Goal: Task Accomplishment & Management: Use online tool/utility

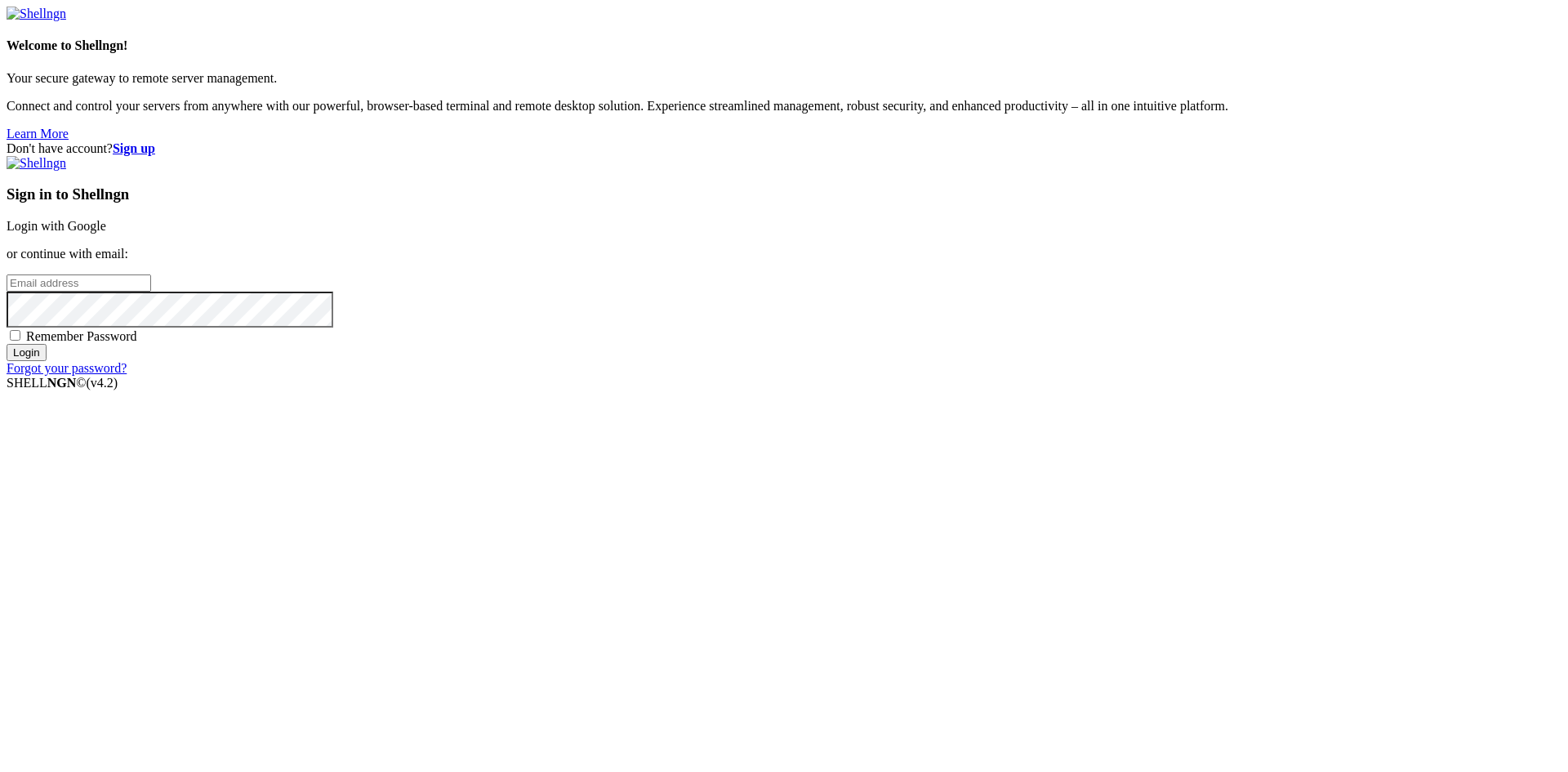
type input "[EMAIL_ADDRESS][DOMAIN_NAME]"
click at [138, 343] on span "Remember Password" at bounding box center [81, 336] width 111 height 14
click at [20, 341] on input "Remember Password" at bounding box center [16, 336] width 11 height 11
checkbox input "true"
click at [47, 361] on input "Login" at bounding box center [27, 352] width 40 height 17
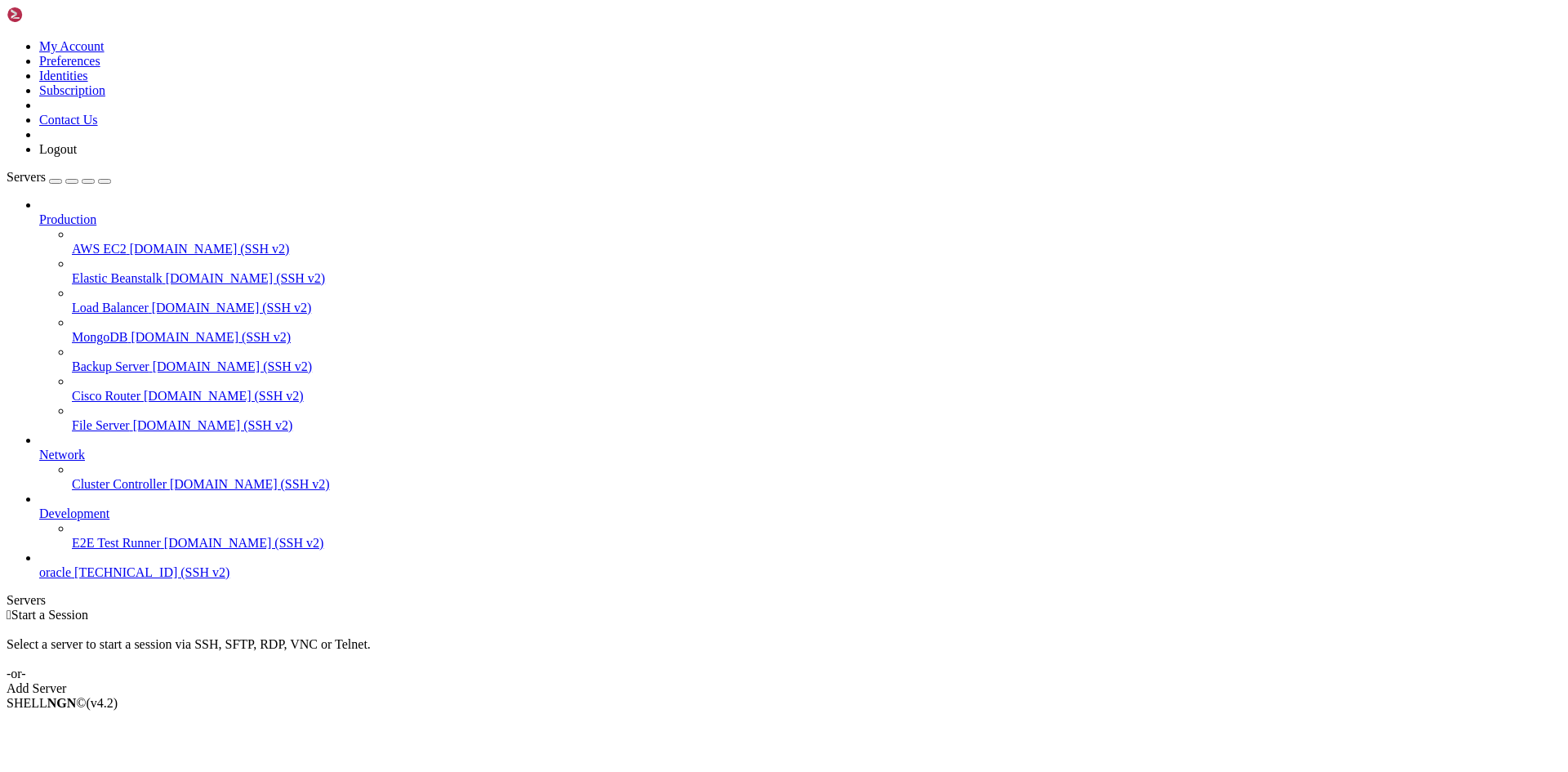
click at [71, 579] on span "oracle" at bounding box center [55, 572] width 32 height 14
click at [137, 579] on span "[TECHNICAL_ID] (SSH v2)" at bounding box center [151, 572] width 155 height 14
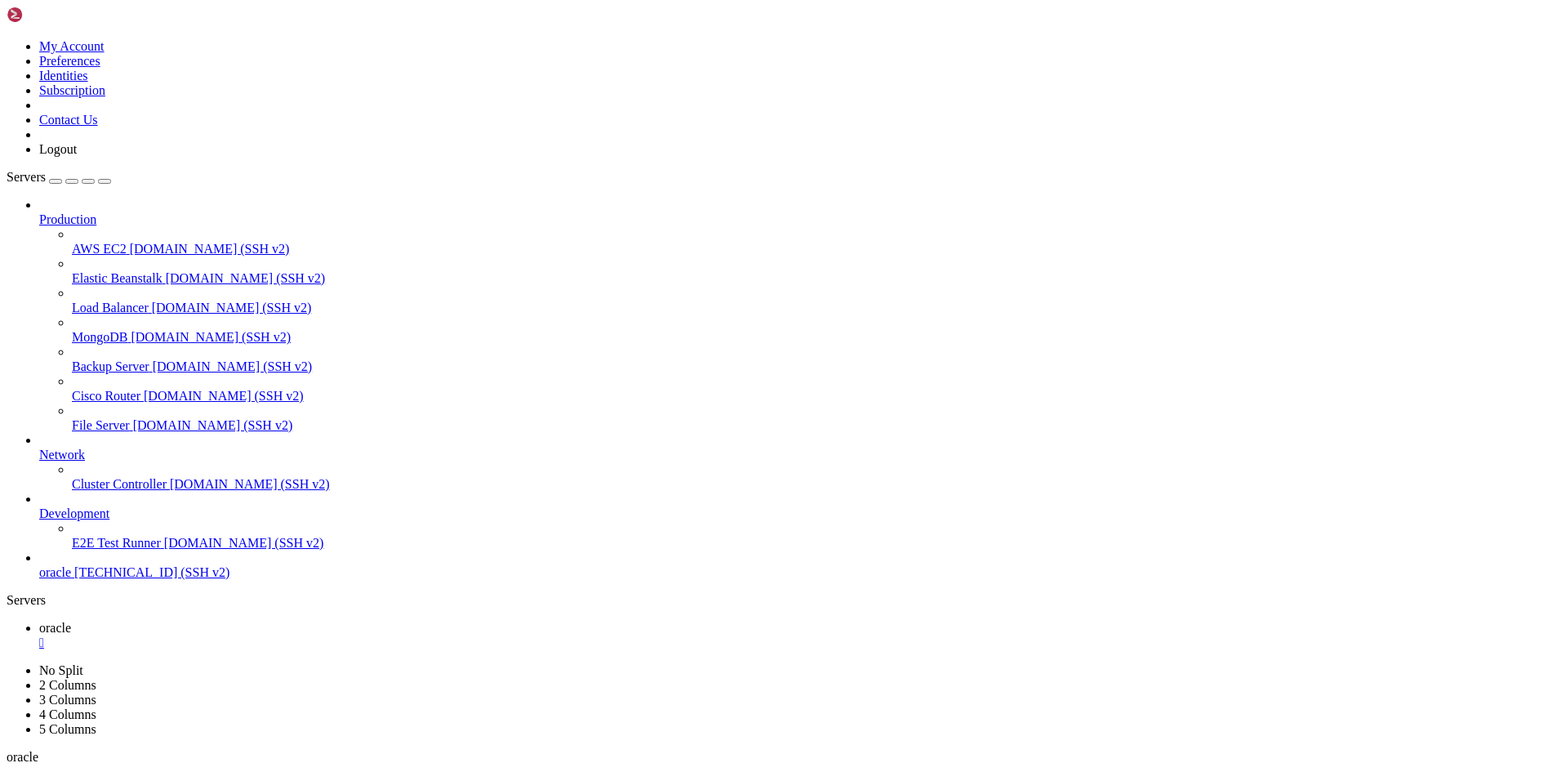
scroll to position [917, 0]
